Goal: Task Accomplishment & Management: Use online tool/utility

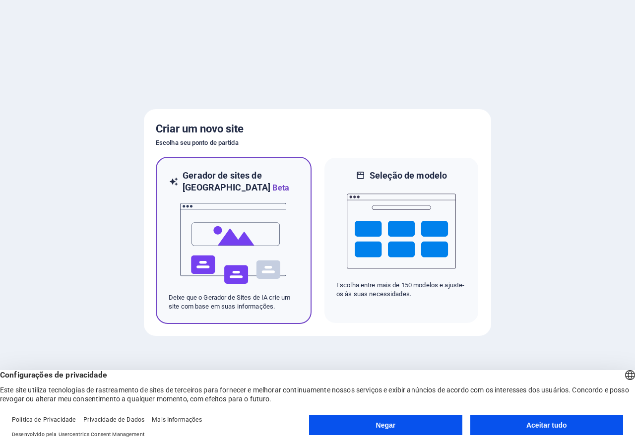
click at [222, 232] on img at bounding box center [233, 243] width 109 height 99
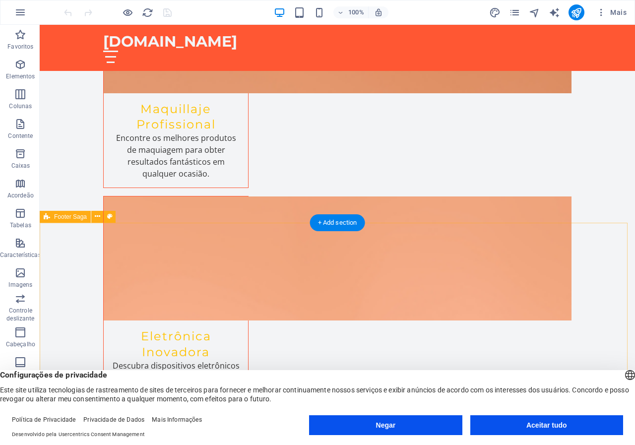
scroll to position [1459, 0]
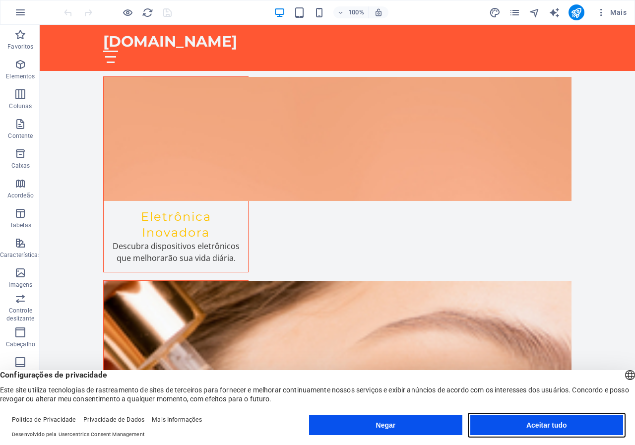
click at [567, 423] on button "Aceitar tudo" at bounding box center [546, 425] width 153 height 20
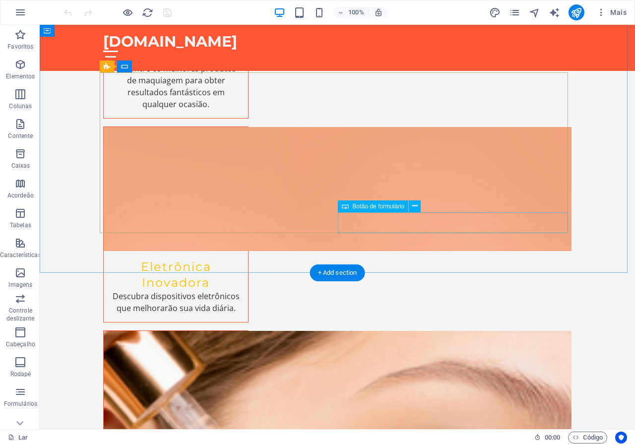
scroll to position [1410, 0]
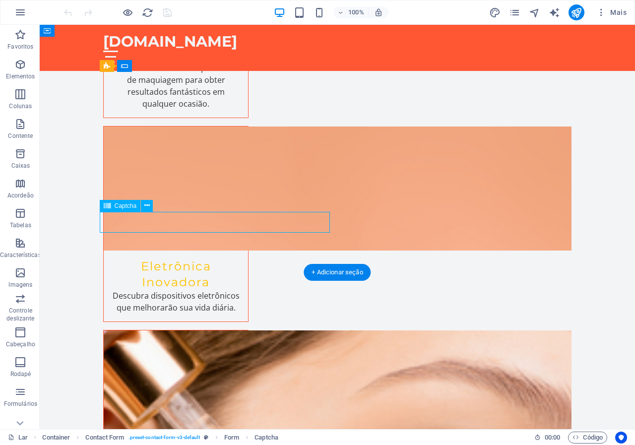
click at [147, 204] on icon at bounding box center [146, 205] width 5 height 10
click at [338, 270] on font "+ Adicionar seção" at bounding box center [337, 271] width 51 height 7
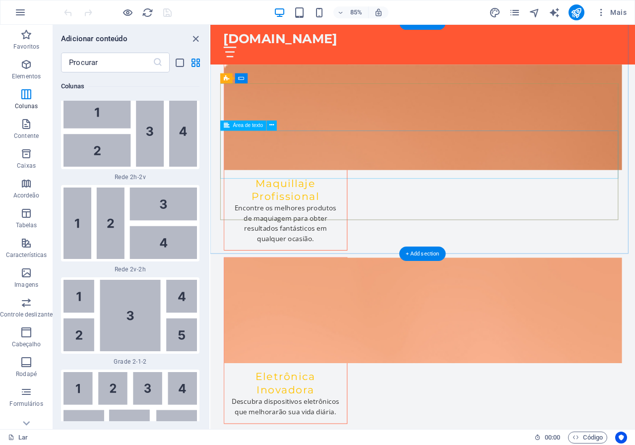
scroll to position [1459, 0]
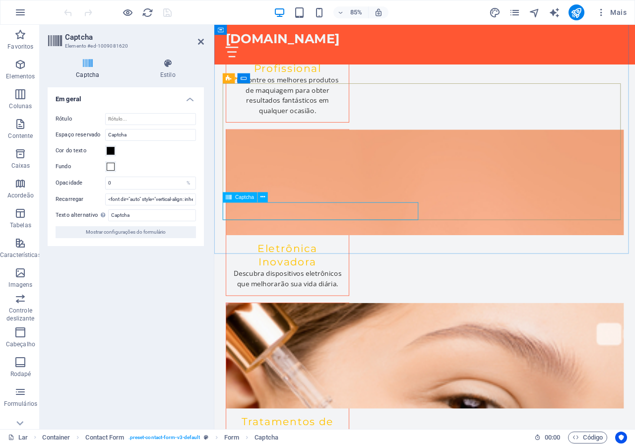
type input "3F256A"
click at [127, 231] on font "Mostrar configurações do formulário" at bounding box center [126, 231] width 80 height 5
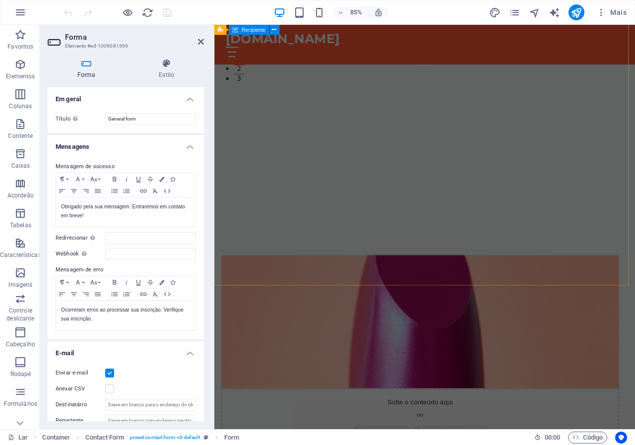
scroll to position [169, 0]
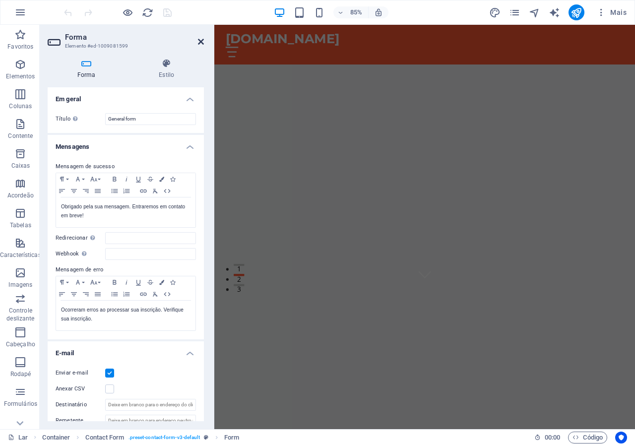
click at [202, 38] on icon at bounding box center [201, 42] width 6 height 8
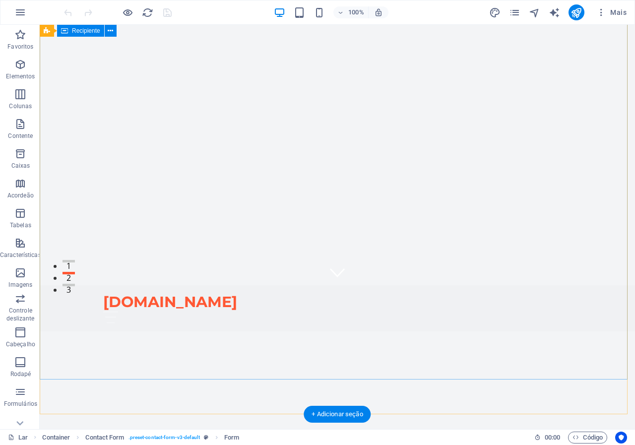
scroll to position [0, 0]
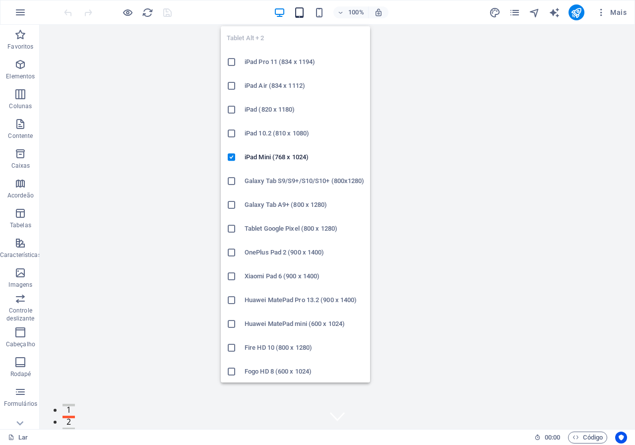
click at [299, 13] on icon "button" at bounding box center [299, 12] width 11 height 11
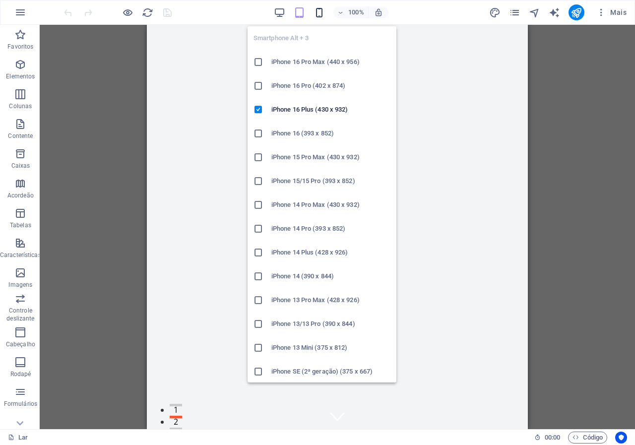
click at [321, 14] on icon "button" at bounding box center [319, 12] width 11 height 11
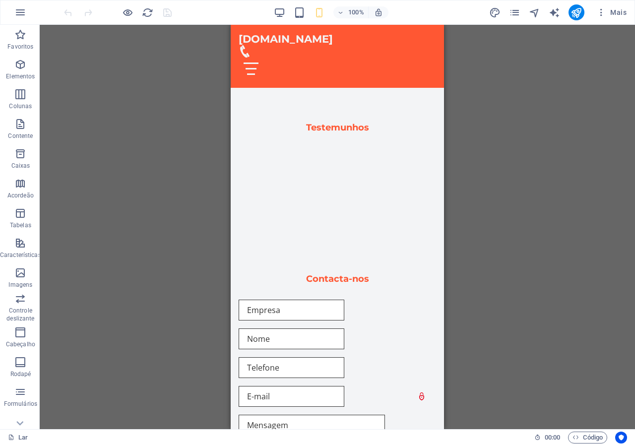
scroll to position [1962, 0]
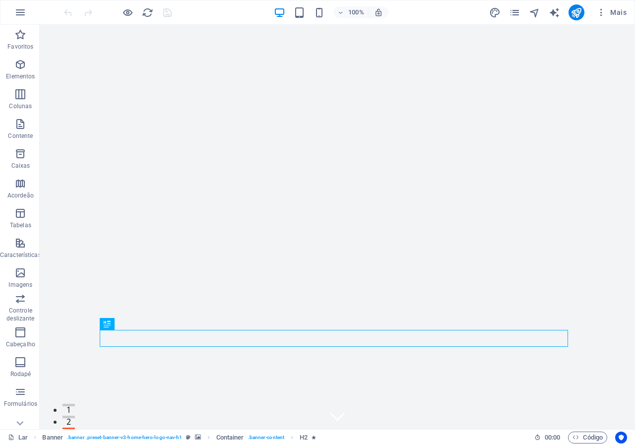
click at [60, 11] on div "100% Mais" at bounding box center [317, 12] width 634 height 24
